Goal: Navigation & Orientation: Find specific page/section

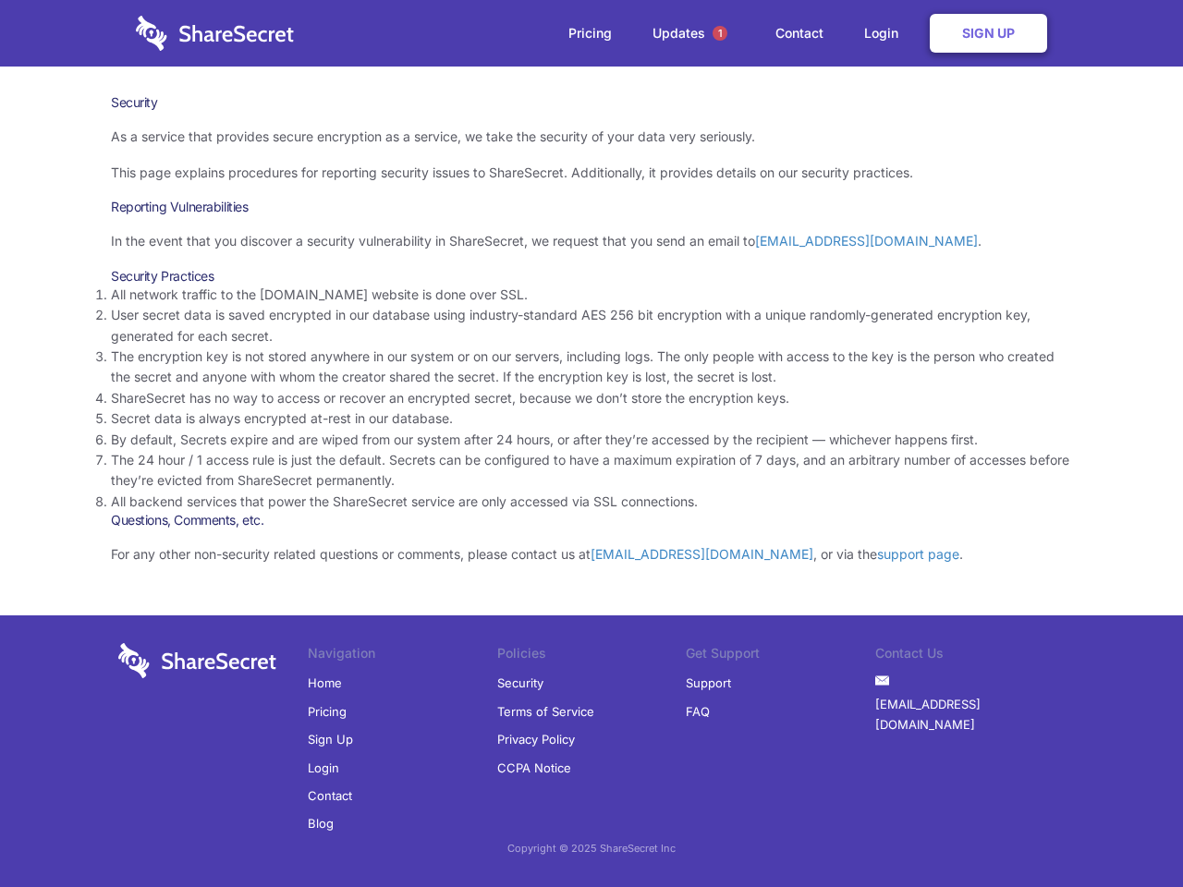
click at [591, 444] on li "By default, Secrets expire and are wiped from our system after 24 hours, or aft…" at bounding box center [591, 440] width 961 height 20
click at [720, 33] on span "1" at bounding box center [719, 33] width 15 height 15
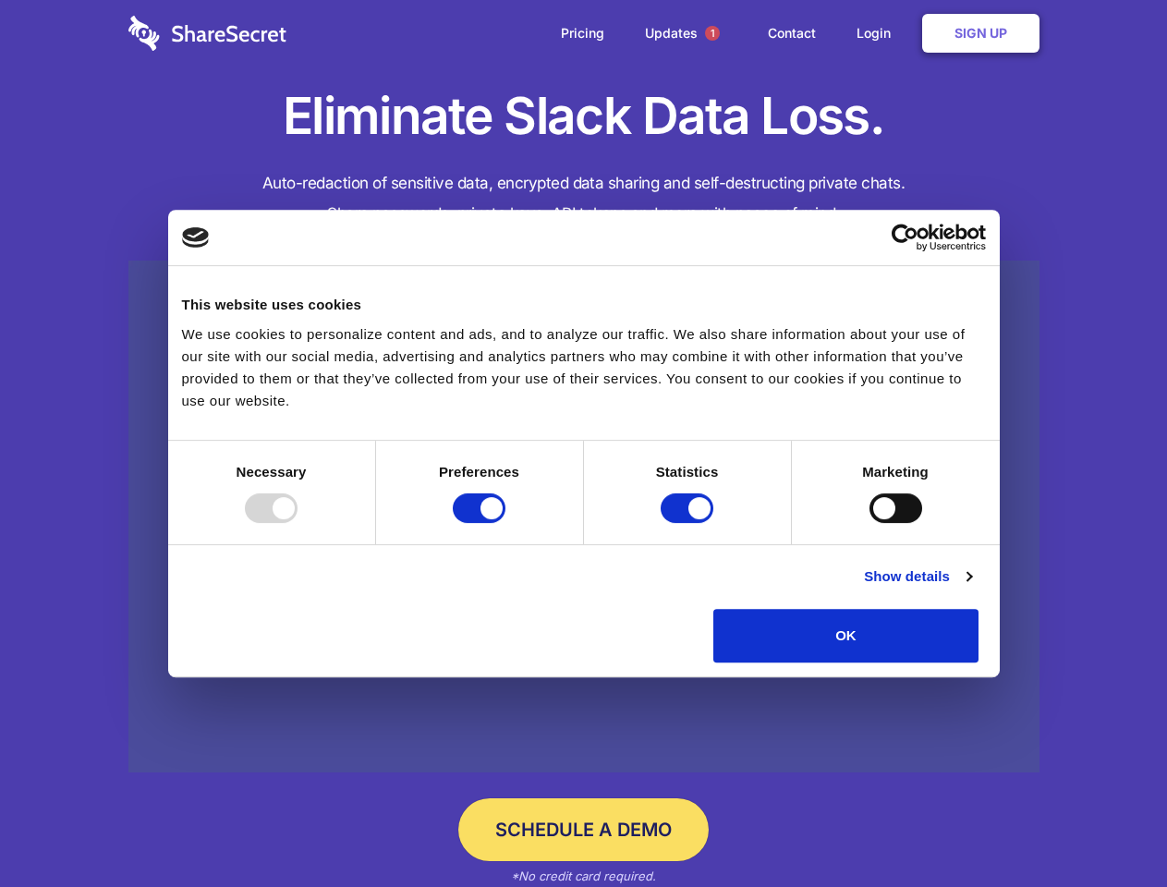
click at [298, 523] on div at bounding box center [271, 508] width 53 height 30
click at [505, 523] on input "Preferences" at bounding box center [479, 508] width 53 height 30
checkbox input "false"
click at [689, 523] on input "Statistics" at bounding box center [687, 508] width 53 height 30
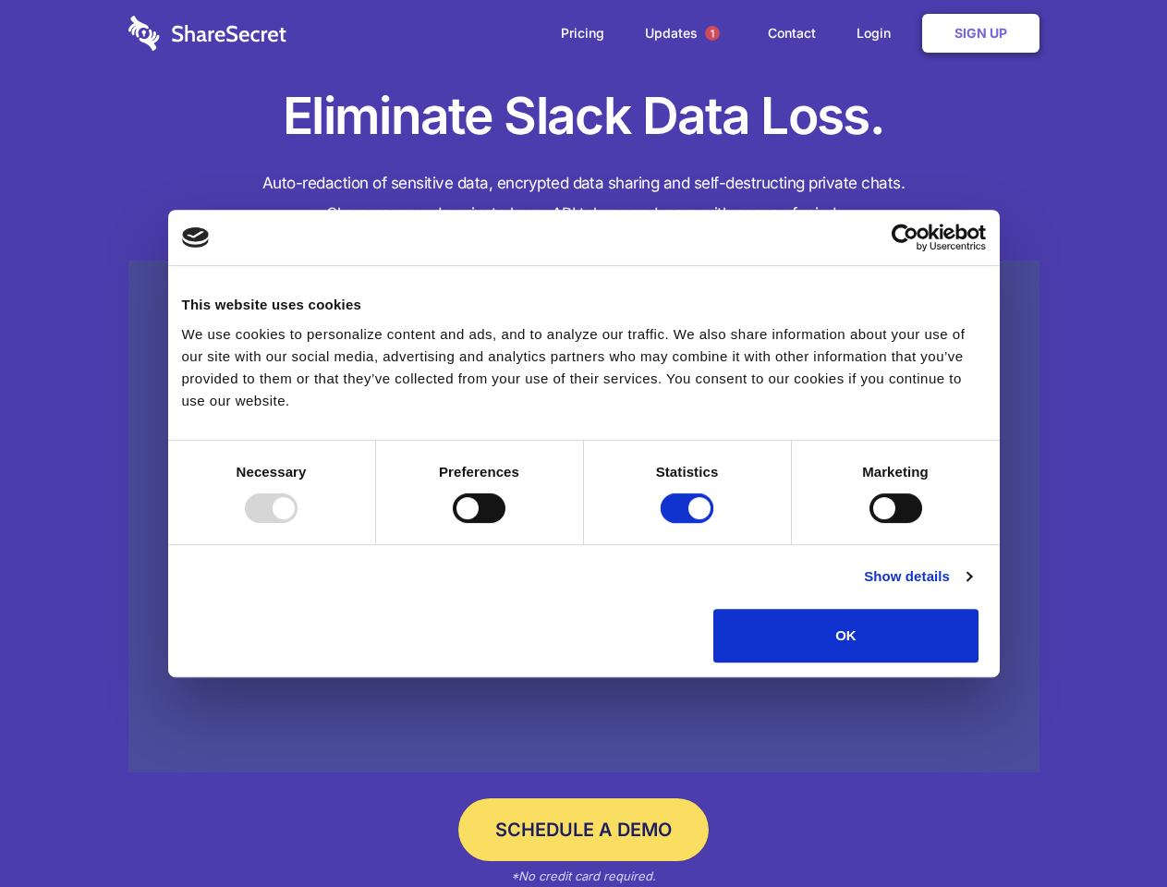
checkbox input "false"
click at [869, 523] on input "Marketing" at bounding box center [895, 508] width 53 height 30
checkbox input "true"
click at [971, 588] on link "Show details" at bounding box center [917, 576] width 107 height 22
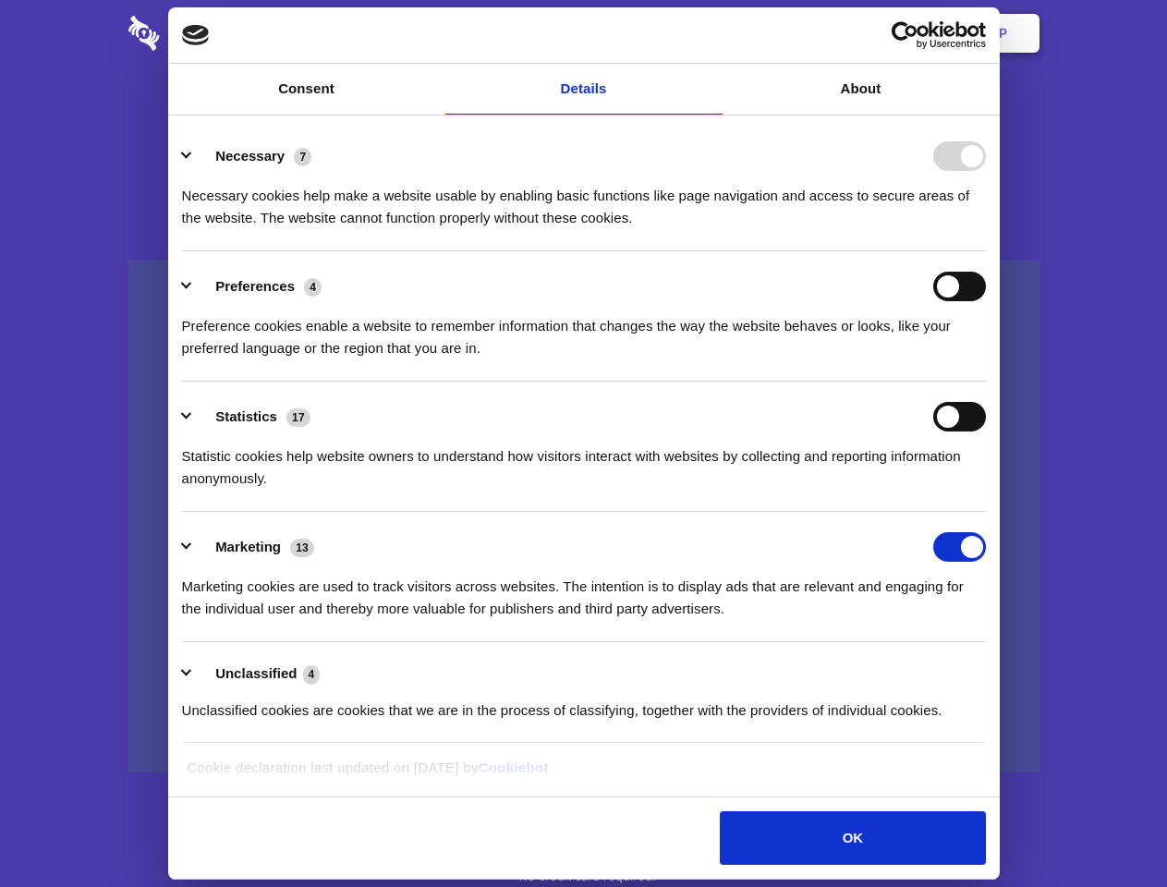
click at [986, 251] on li "Necessary 7 Necessary cookies help make a website usable by enabling basic func…" at bounding box center [584, 186] width 804 height 130
click at [711, 33] on span "1" at bounding box center [712, 33] width 15 height 15
